Goal: Check status: Check status

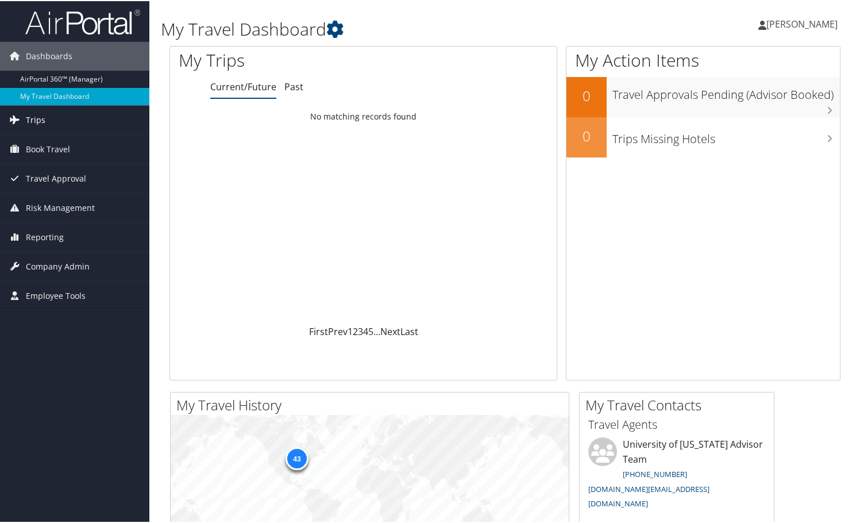
click at [69, 117] on link "Trips" at bounding box center [74, 119] width 149 height 29
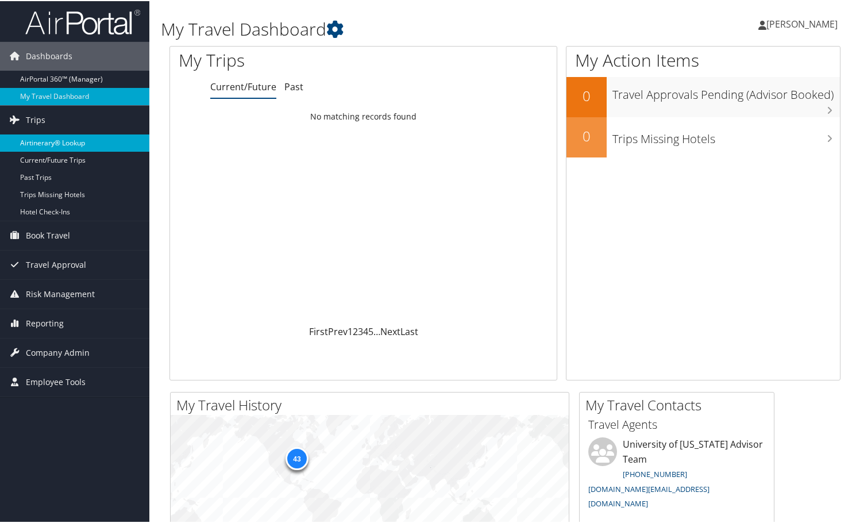
click at [69, 137] on link "Airtinerary® Lookup" at bounding box center [74, 141] width 149 height 17
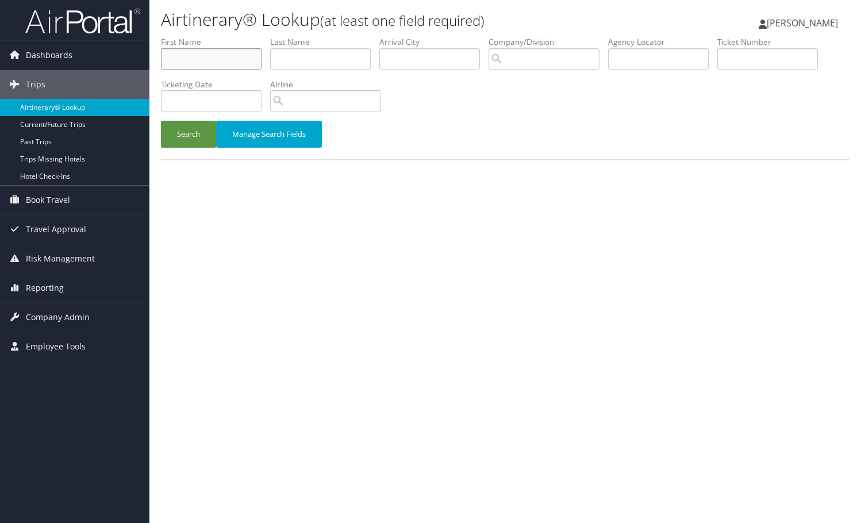
click at [218, 65] on input "text" at bounding box center [211, 58] width 101 height 21
type input "Christopher"
type input "Murray"
click at [182, 137] on button "Search" at bounding box center [188, 134] width 55 height 27
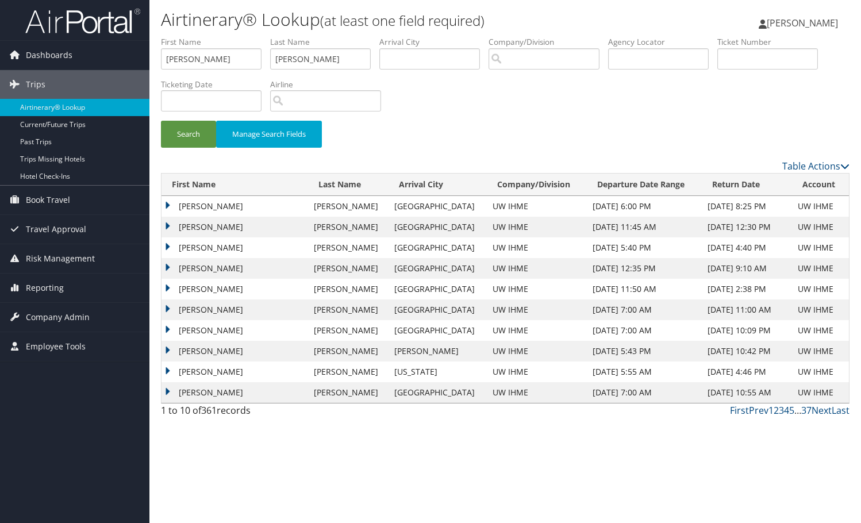
click at [168, 265] on td "CHRISTOPHER JAMES LIVINGSTONE" at bounding box center [234, 268] width 147 height 21
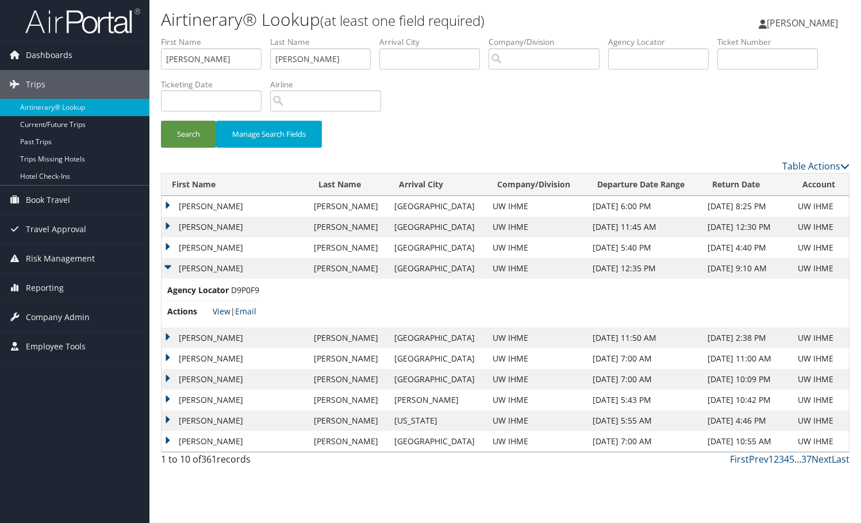
click at [218, 309] on link "View" at bounding box center [222, 311] width 18 height 11
